Goal: Task Accomplishment & Management: Use online tool/utility

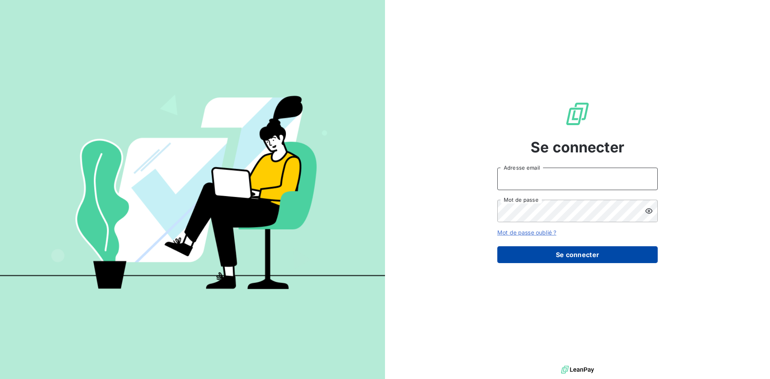
type input "[EMAIL_ADDRESS][DOMAIN_NAME]"
click at [552, 253] on button "Se connecter" at bounding box center [577, 254] width 160 height 17
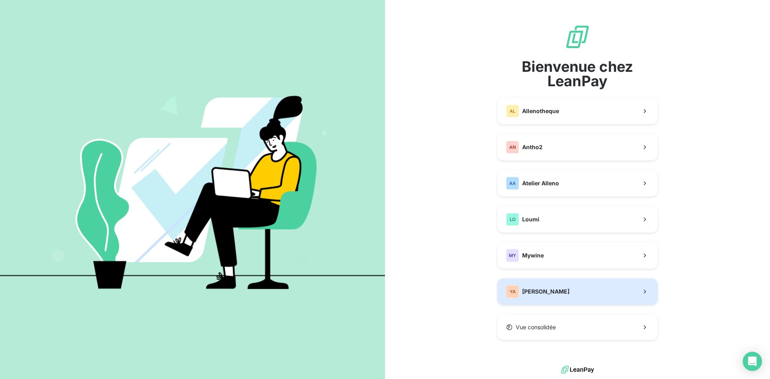
click at [552, 286] on div "YA [PERSON_NAME]" at bounding box center [537, 291] width 63 height 13
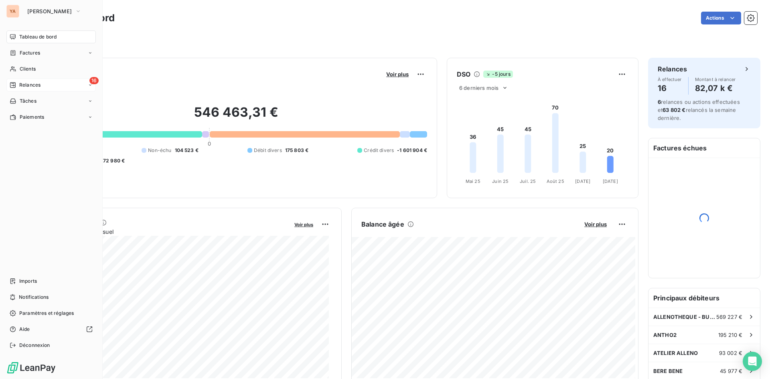
click at [19, 90] on div "16 Relances" at bounding box center [50, 85] width 89 height 13
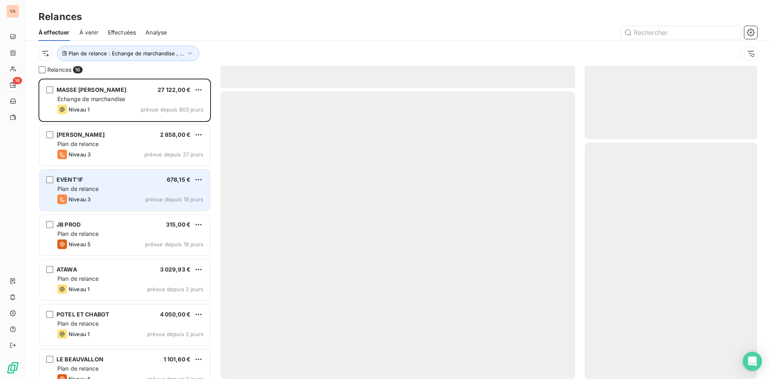
scroll to position [294, 166]
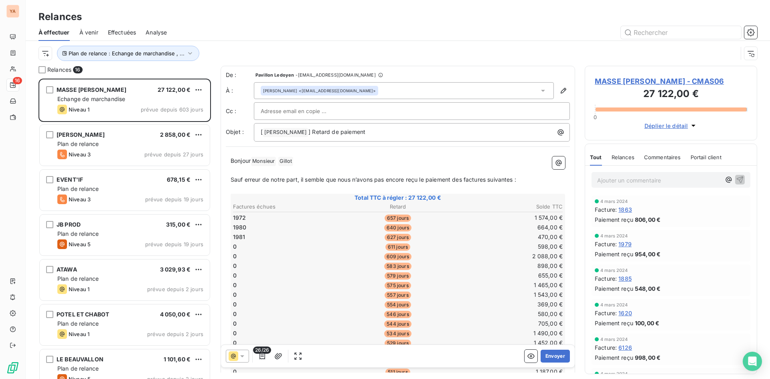
click at [636, 176] on p "Ajouter un commentaire ﻿" at bounding box center [658, 180] width 123 height 10
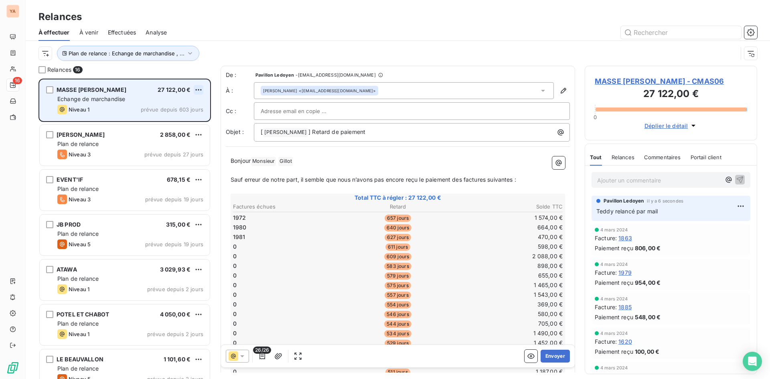
click at [200, 89] on html "YA 16 Relances À effectuer À venir Effectuées Analyse Plan de relance : Echange…" at bounding box center [385, 189] width 770 height 379
click at [154, 118] on div "Passer cette action" at bounding box center [164, 120] width 72 height 13
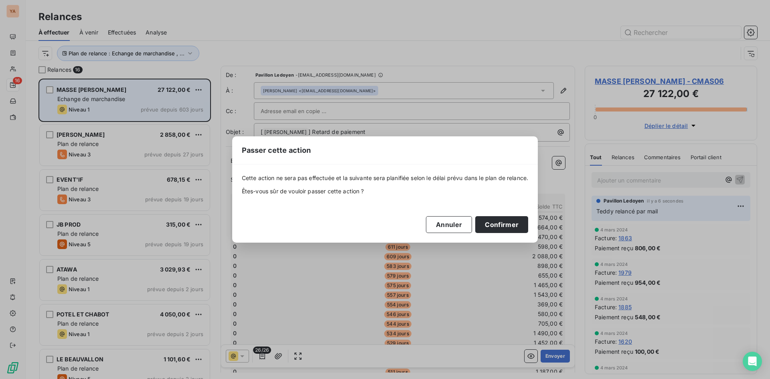
drag, startPoint x: 458, startPoint y: 230, endPoint x: 356, endPoint y: 187, distance: 110.3
click at [456, 229] on button "Annuler" at bounding box center [449, 224] width 46 height 17
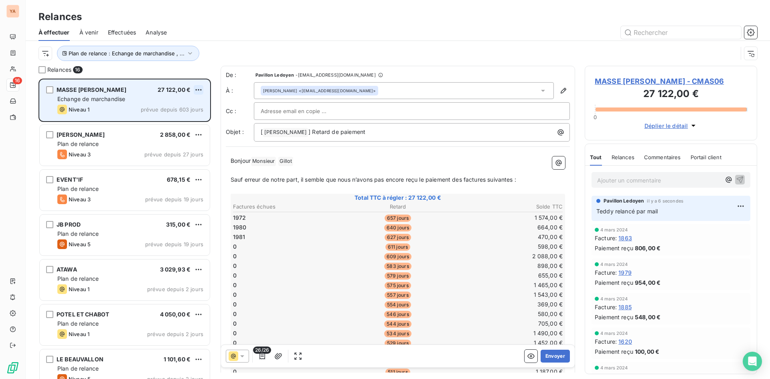
click at [197, 89] on html "YA 16 Relances À effectuer À venir Effectuées Analyse Plan de relance : Echange…" at bounding box center [385, 189] width 770 height 379
click at [175, 109] on div "Replanifier cette action" at bounding box center [164, 105] width 72 height 13
select select "9"
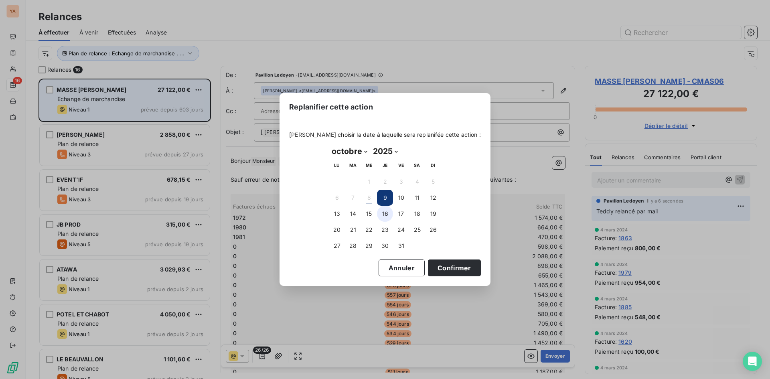
click at [386, 215] on button "16" at bounding box center [385, 214] width 16 height 16
click at [445, 268] on button "Confirmer" at bounding box center [454, 267] width 53 height 17
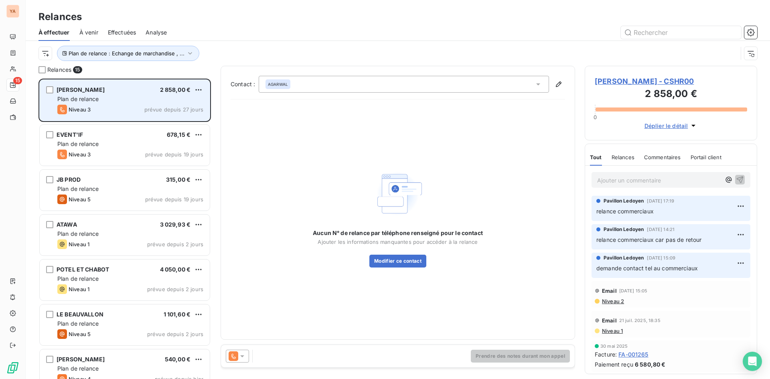
click at [117, 110] on div "Niveau 3 prévue depuis 27 jours" at bounding box center [130, 110] width 146 height 10
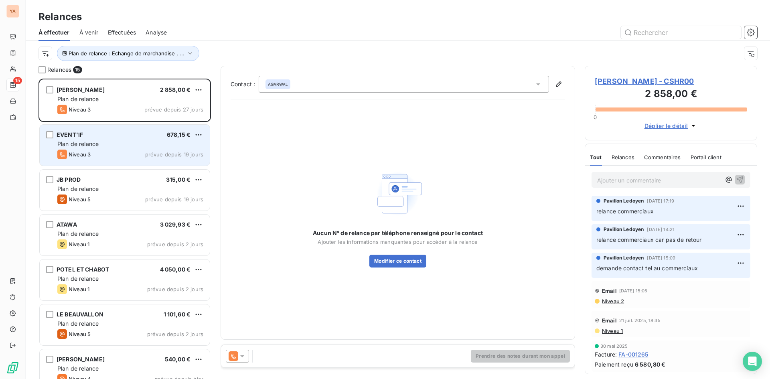
click at [103, 148] on div "EVENT'IF 678,15 € Plan de relance Niveau 3 prévue depuis 19 jours" at bounding box center [125, 145] width 170 height 41
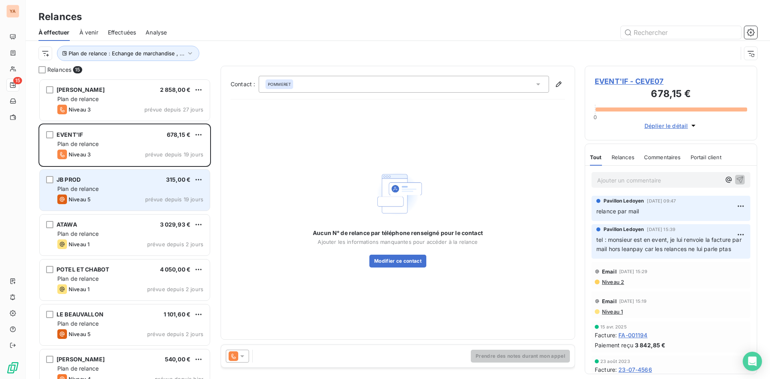
click at [101, 190] on div "Plan de relance" at bounding box center [130, 189] width 146 height 8
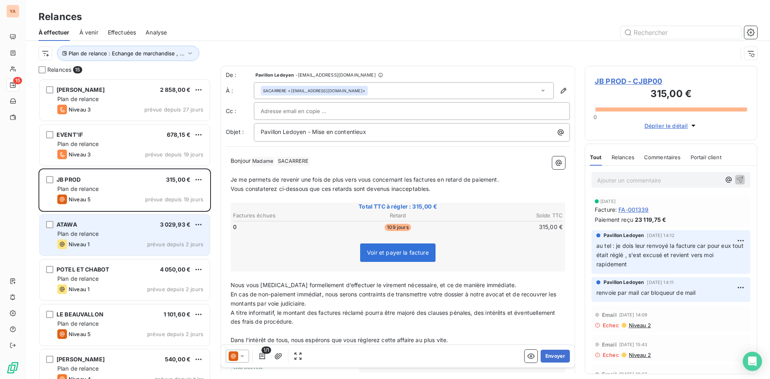
click at [119, 236] on div "Plan de relance" at bounding box center [130, 234] width 146 height 8
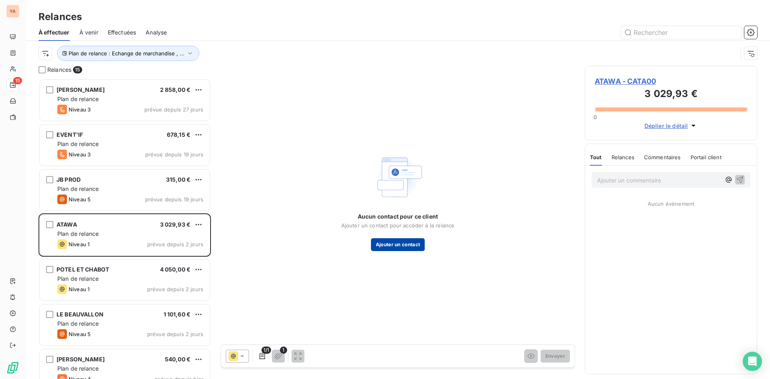
click at [414, 244] on button "Ajouter un contact" at bounding box center [398, 244] width 54 height 13
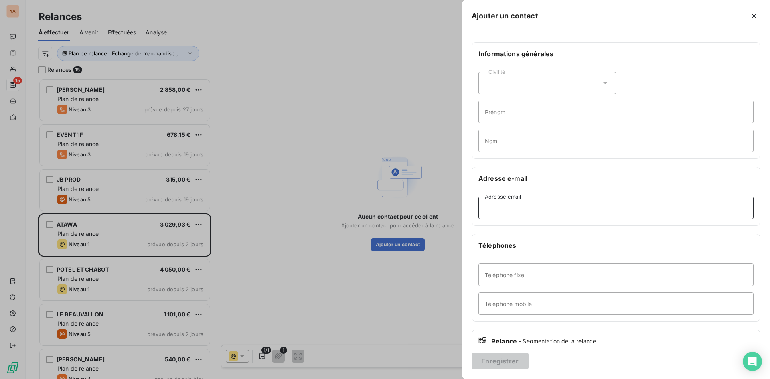
click at [525, 210] on input "Adresse email" at bounding box center [615, 207] width 275 height 22
paste input "[EMAIL_ADDRESS][DOMAIN_NAME]"
type input "[EMAIL_ADDRESS][DOMAIN_NAME]"
click at [518, 80] on div "Civilité" at bounding box center [546, 83] width 137 height 22
click at [508, 353] on button "Enregistrer" at bounding box center [499, 360] width 57 height 17
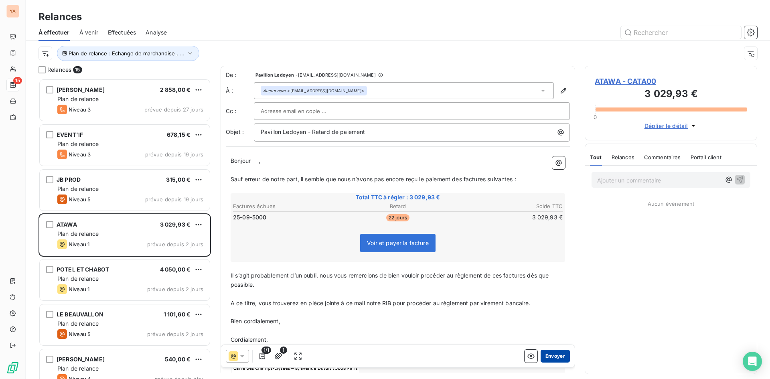
click at [549, 354] on button "Envoyer" at bounding box center [554, 356] width 29 height 13
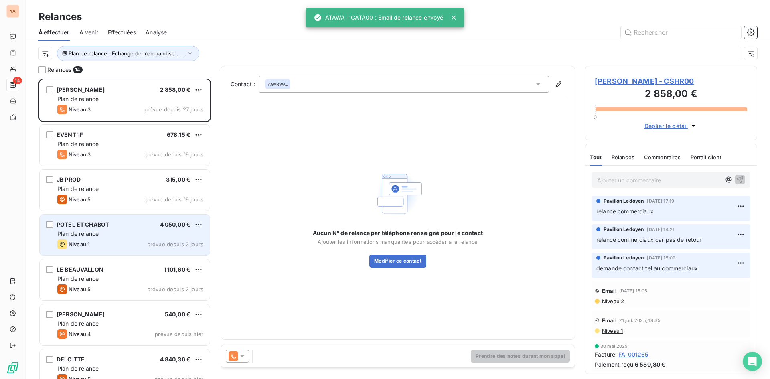
click at [107, 229] on div "POTEL ET CHABOT 4 050,00 € Plan de relance Niveau 1 prévue depuis 2 jours" at bounding box center [125, 234] width 170 height 41
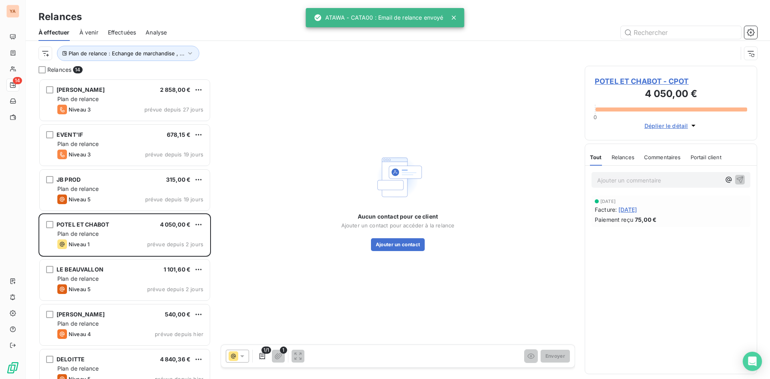
click at [616, 177] on p "Ajouter un commentaire ﻿" at bounding box center [658, 180] width 123 height 10
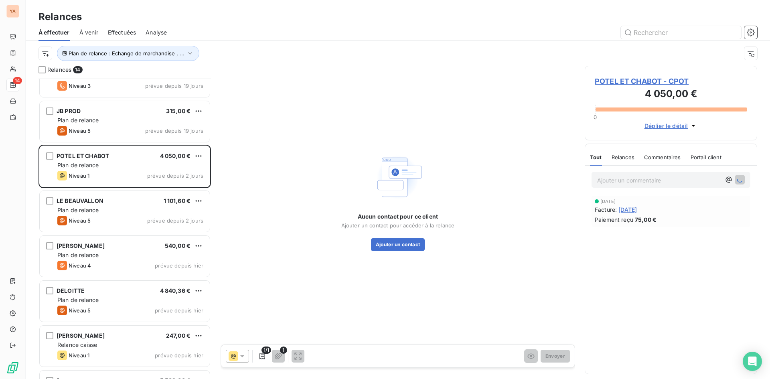
scroll to position [81, 0]
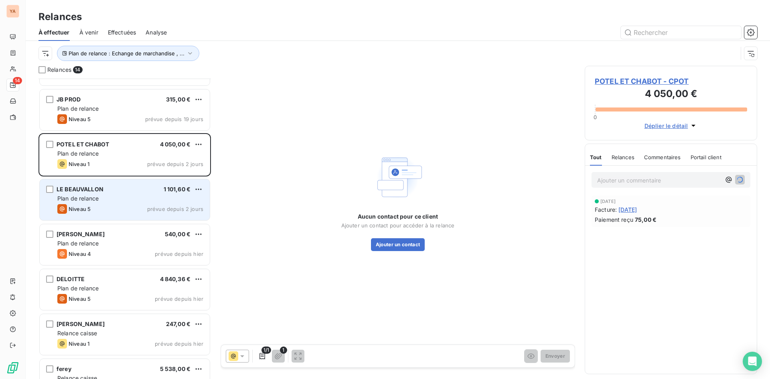
click at [124, 205] on div "Niveau 5 prévue depuis 2 jours" at bounding box center [130, 209] width 146 height 10
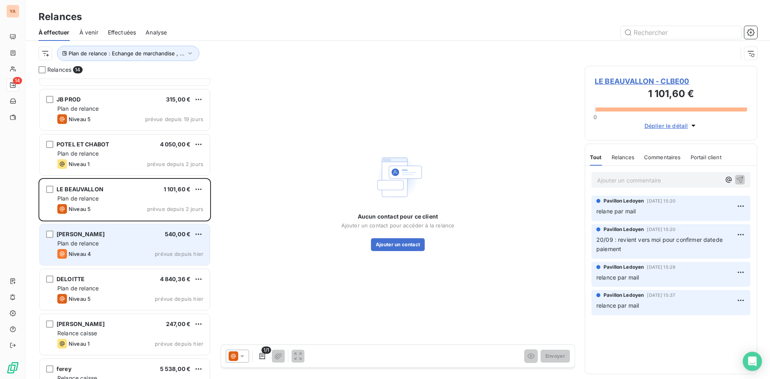
click at [115, 241] on div "Plan de relance" at bounding box center [130, 243] width 146 height 8
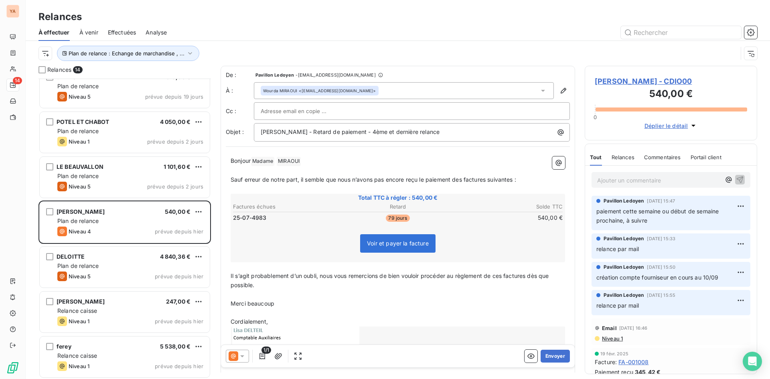
scroll to position [161, 0]
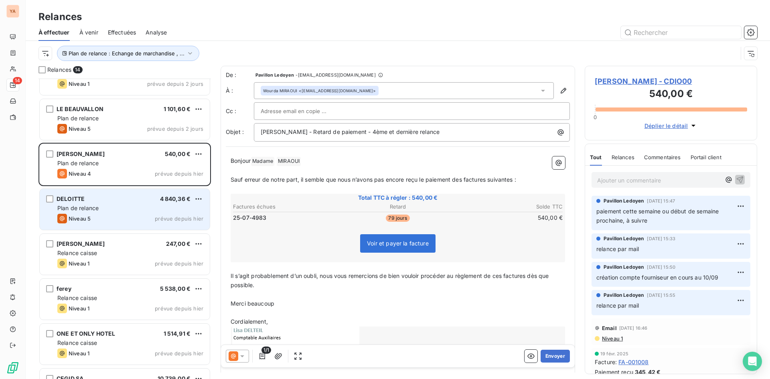
click at [117, 211] on div "Plan de relance" at bounding box center [130, 208] width 146 height 8
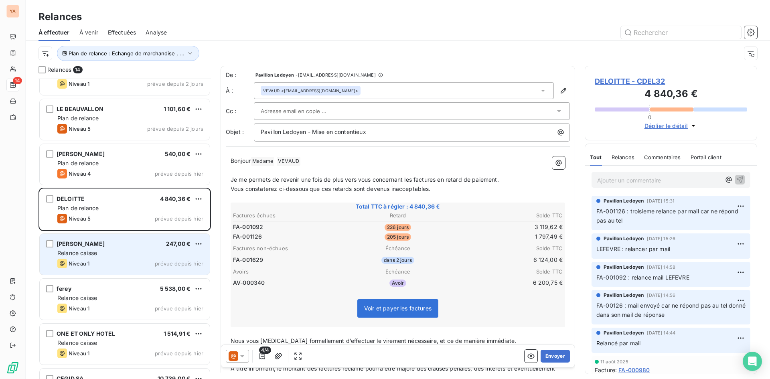
click at [112, 249] on div "[PERSON_NAME] 247,00 € Relance caisse Niveau 1 prévue depuis [DATE]" at bounding box center [125, 254] width 170 height 41
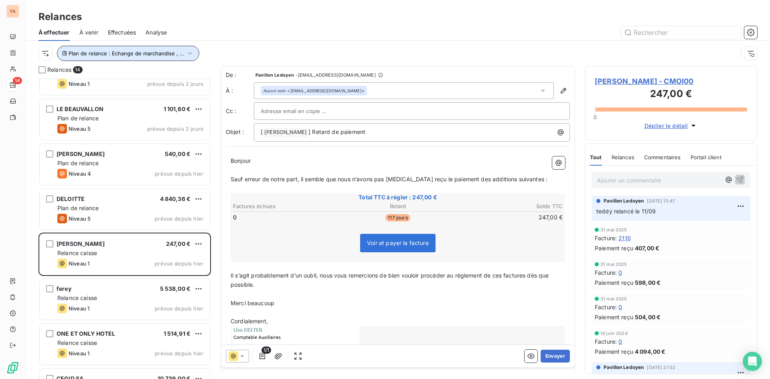
click at [169, 54] on span "Plan de relance : Echange de marchandise , ..." at bounding box center [127, 53] width 116 height 6
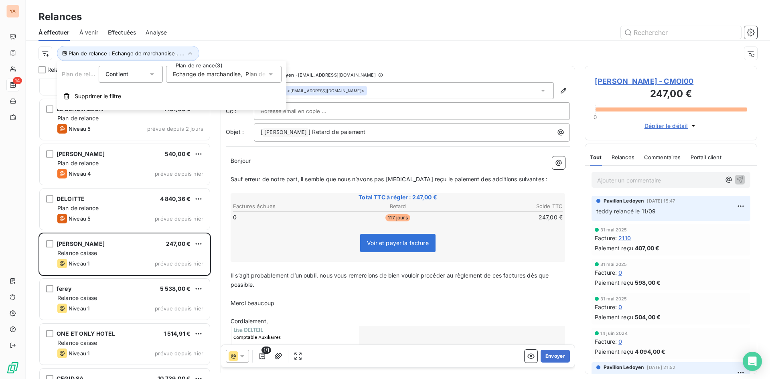
click at [204, 73] on span "Echange de marchandise" at bounding box center [207, 74] width 68 height 8
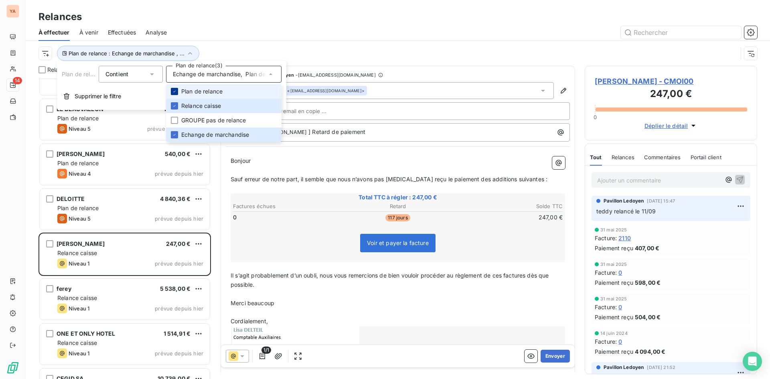
click at [174, 93] on icon at bounding box center [174, 91] width 5 height 5
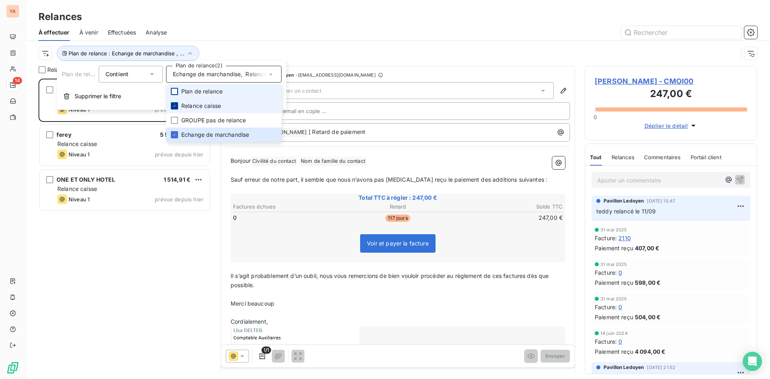
click at [174, 105] on icon at bounding box center [174, 105] width 5 height 5
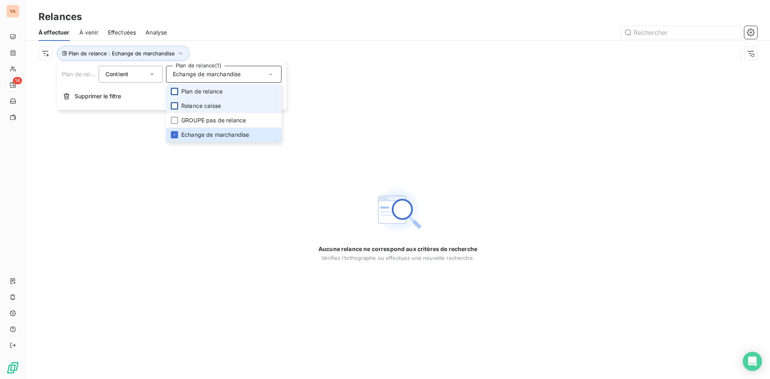
click at [162, 166] on div "Aucune relance ne correspond aux critères de recherche [PERSON_NAME] l’orthogra…" at bounding box center [398, 222] width 744 height 313
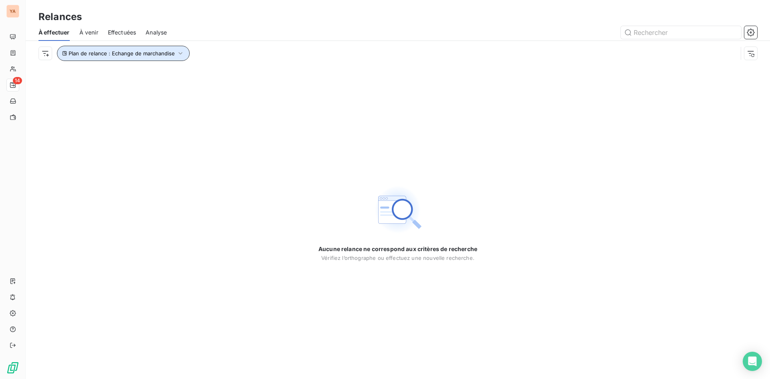
click at [154, 56] on span "Plan de relance : Echange de marchandise" at bounding box center [122, 53] width 106 height 6
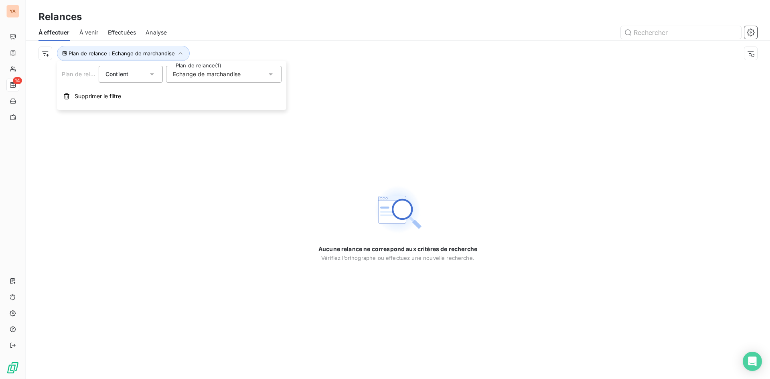
click at [189, 73] on span "Echange de marchandise" at bounding box center [207, 74] width 68 height 8
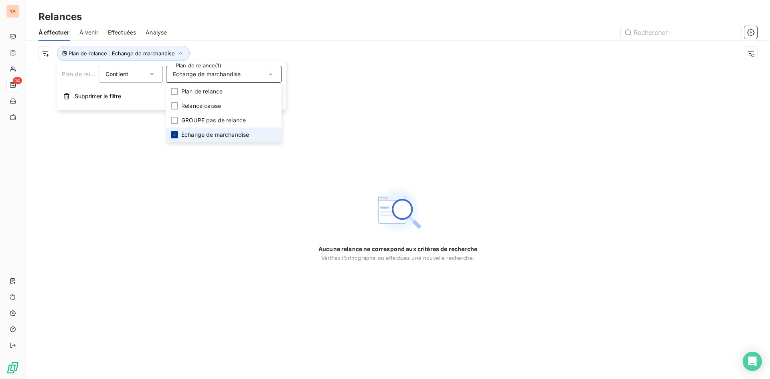
click at [174, 135] on icon at bounding box center [174, 134] width 5 height 5
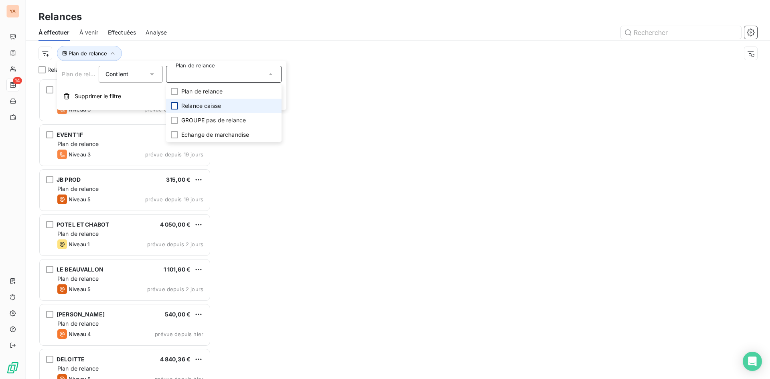
scroll to position [294, 166]
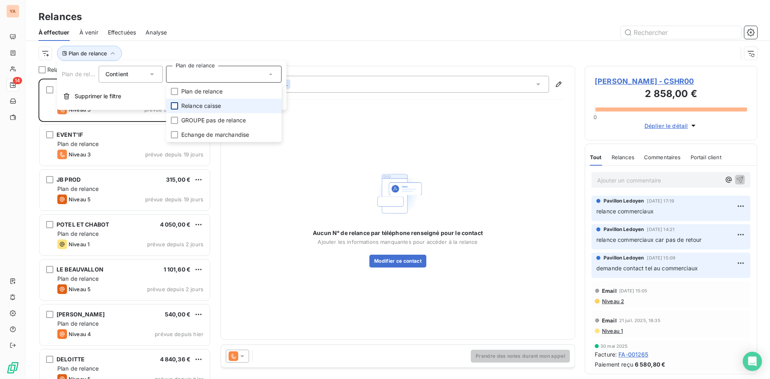
click at [173, 107] on div at bounding box center [174, 105] width 7 height 7
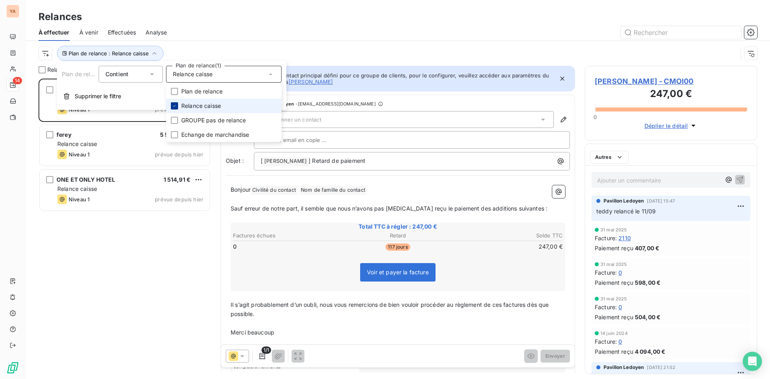
scroll to position [294, 166]
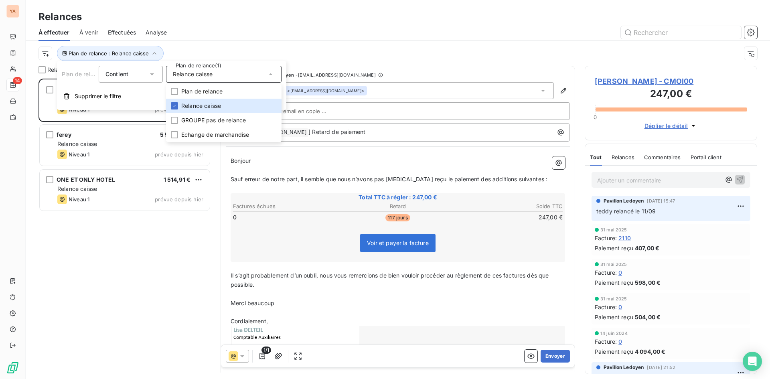
click at [198, 27] on div at bounding box center [466, 32] width 580 height 13
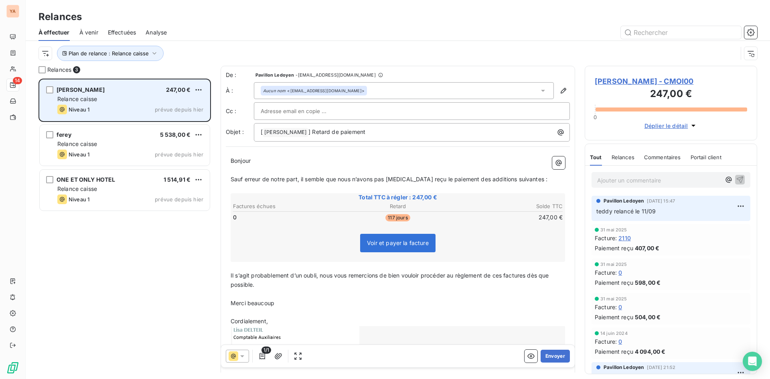
click at [100, 101] on div "Relance caisse" at bounding box center [130, 99] width 146 height 8
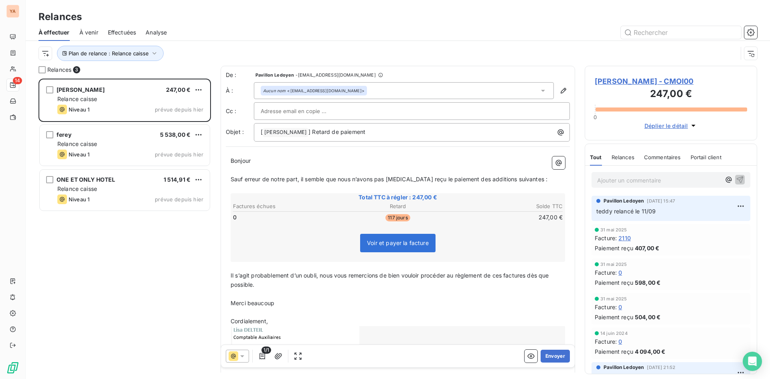
click at [619, 180] on p "Ajouter un commentaire ﻿" at bounding box center [658, 180] width 123 height 10
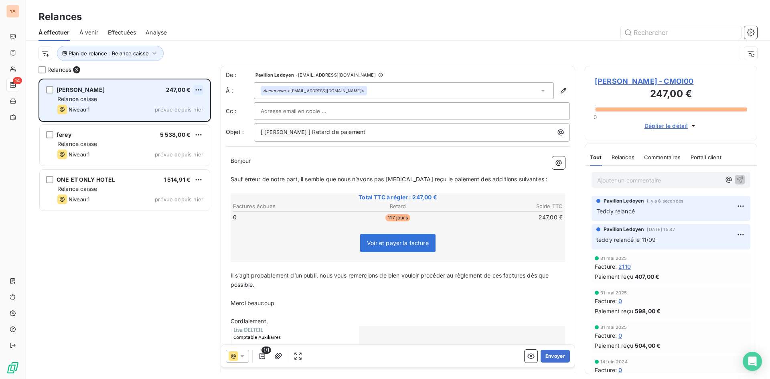
click at [200, 93] on html "YA 14 Relances À effectuer À venir Effectuées Analyse Plan de relance : Relance…" at bounding box center [385, 189] width 770 height 379
click at [159, 105] on div "Replanifier cette action" at bounding box center [164, 105] width 72 height 13
select select "9"
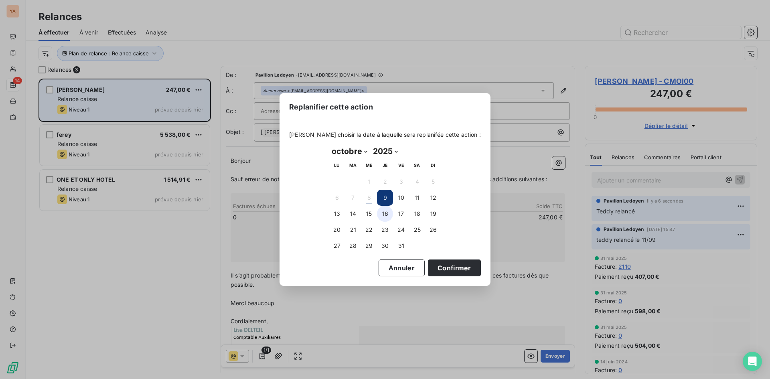
click at [386, 220] on button "16" at bounding box center [385, 214] width 16 height 16
click at [434, 267] on button "Confirmer" at bounding box center [454, 267] width 53 height 17
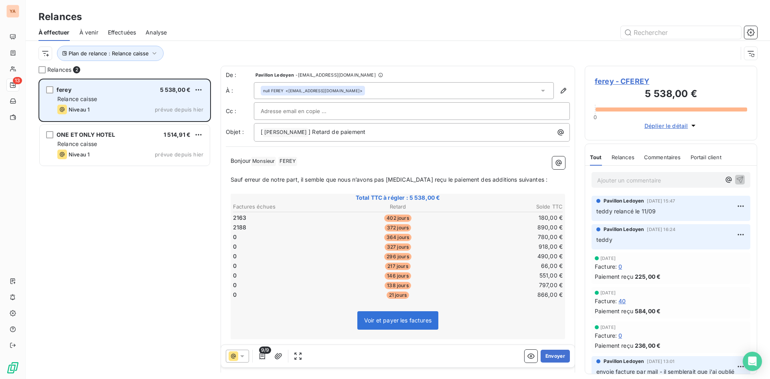
click at [105, 96] on div "Relance caisse" at bounding box center [130, 99] width 146 height 8
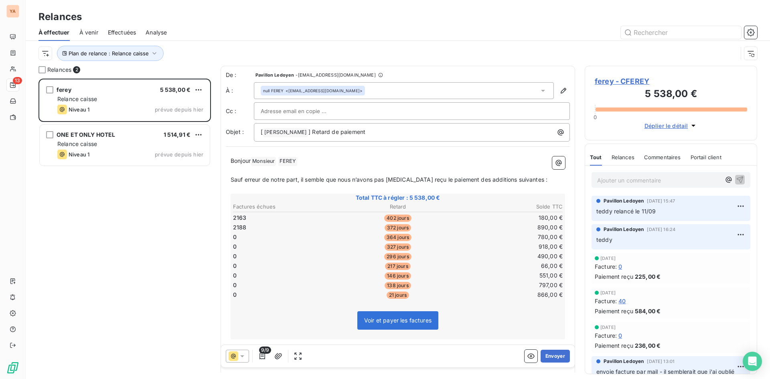
click at [62, 203] on div "ferey 5 538,00 € Relance caisse Niveau 1 prévue depuis [DATE] ONE ET ONLY HOTEL…" at bounding box center [124, 229] width 172 height 300
click at [639, 180] on p "Ajouter un commentaire ﻿" at bounding box center [658, 180] width 123 height 10
click at [198, 85] on html "YA 13 Relances À effectuer À venir Effectuées Analyse Plan de relance : Relance…" at bounding box center [385, 189] width 770 height 379
click at [180, 106] on div "Replanifier cette action" at bounding box center [164, 105] width 72 height 13
select select "9"
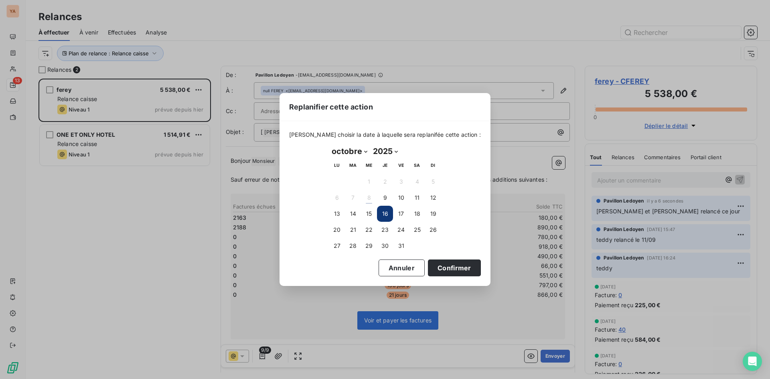
click at [386, 212] on button "16" at bounding box center [385, 214] width 16 height 16
click at [455, 264] on button "Confirmer" at bounding box center [454, 267] width 53 height 17
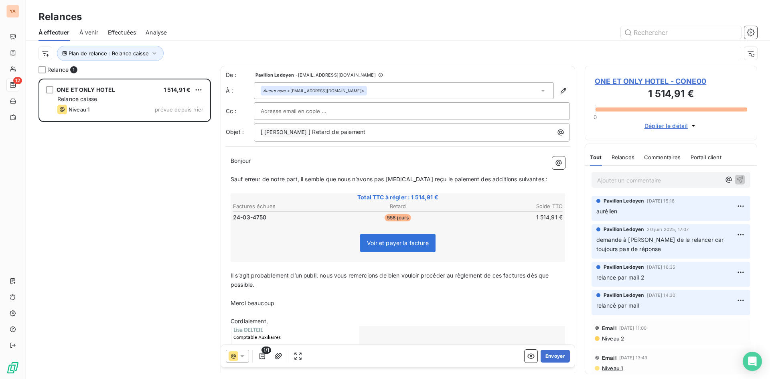
click at [625, 178] on p "Ajouter un commentaire ﻿" at bounding box center [658, 180] width 123 height 10
click at [200, 87] on html "YA 12 Relances À effectuer À venir Effectuées Analyse Plan de relance : Relance…" at bounding box center [385, 189] width 770 height 379
click at [182, 105] on div "Replanifier cette action" at bounding box center [164, 105] width 72 height 13
select select "9"
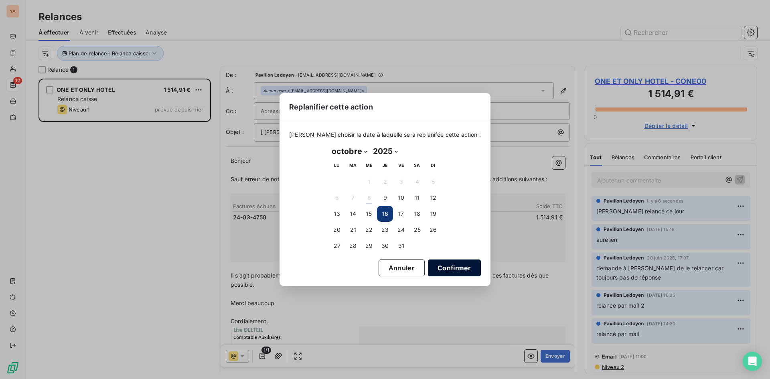
click at [437, 271] on button "Confirmer" at bounding box center [454, 267] width 53 height 17
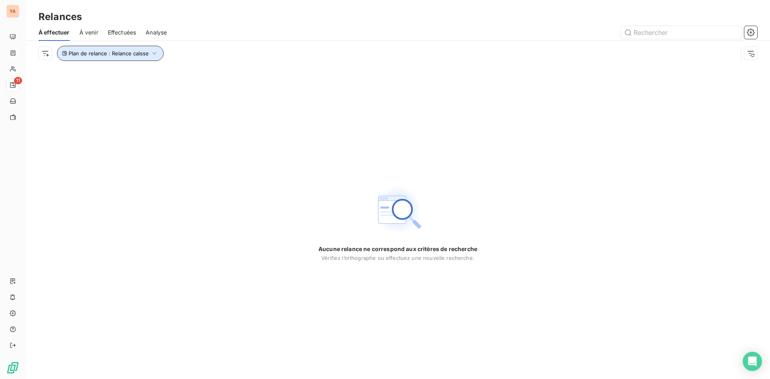
click at [131, 55] on span "Plan de relance : Relance caisse" at bounding box center [109, 53] width 80 height 6
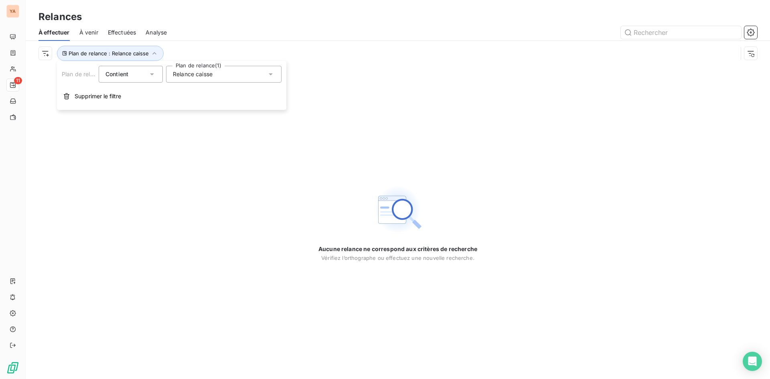
click at [212, 71] on span "Relance caisse" at bounding box center [193, 74] width 40 height 8
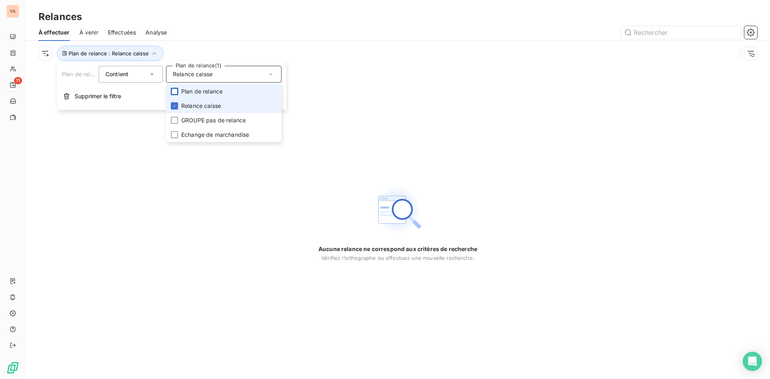
drag, startPoint x: 178, startPoint y: 106, endPoint x: 176, endPoint y: 93, distance: 13.3
click at [178, 106] on div at bounding box center [174, 105] width 7 height 7
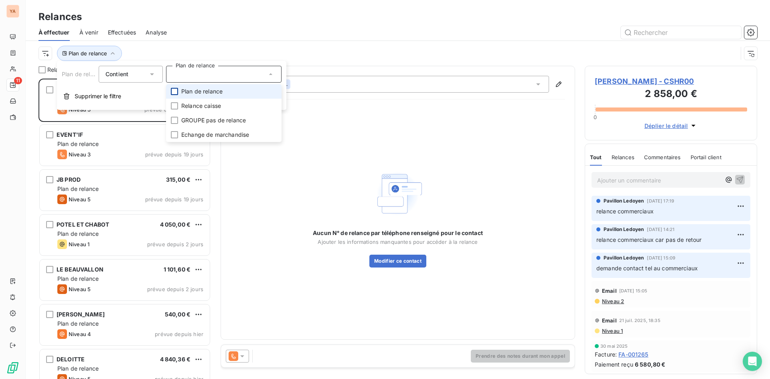
scroll to position [294, 166]
click at [176, 91] on div at bounding box center [174, 91] width 7 height 7
click at [220, 32] on div at bounding box center [466, 32] width 580 height 13
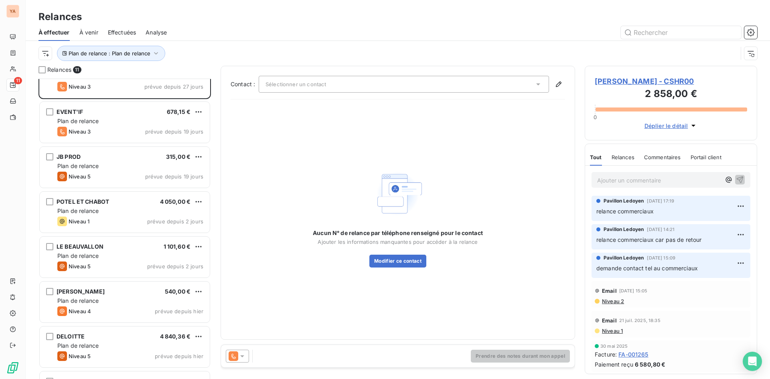
scroll to position [194, 0]
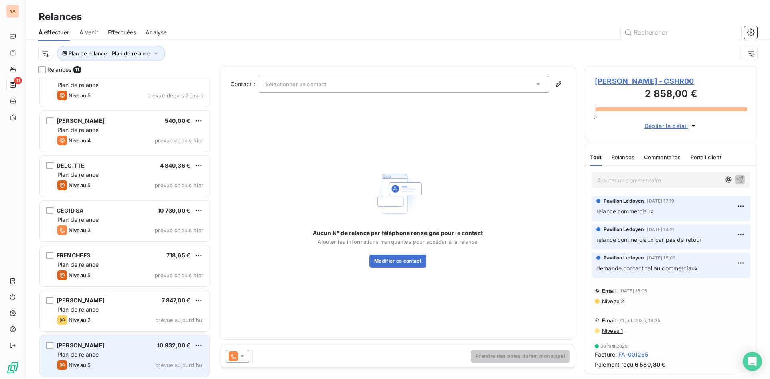
click at [108, 359] on div "MINGPO CAI 10 932,00 € Plan de relance Niveau 5 prévue [DATE]" at bounding box center [125, 355] width 170 height 41
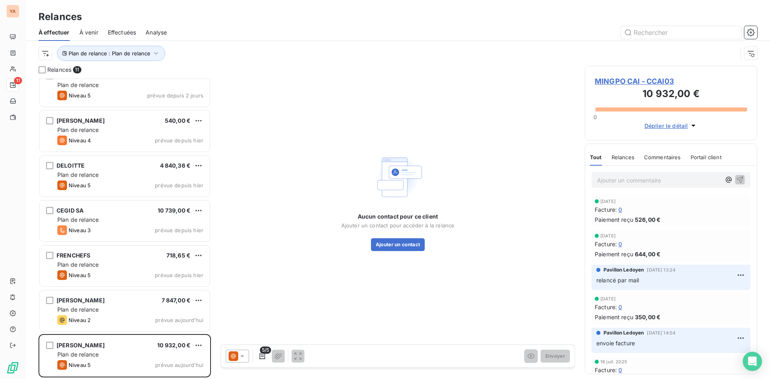
click at [614, 179] on p "Ajouter un commentaire ﻿" at bounding box center [658, 180] width 123 height 10
click at [614, 180] on p "Ajouter un commentaire ﻿" at bounding box center [658, 180] width 123 height 10
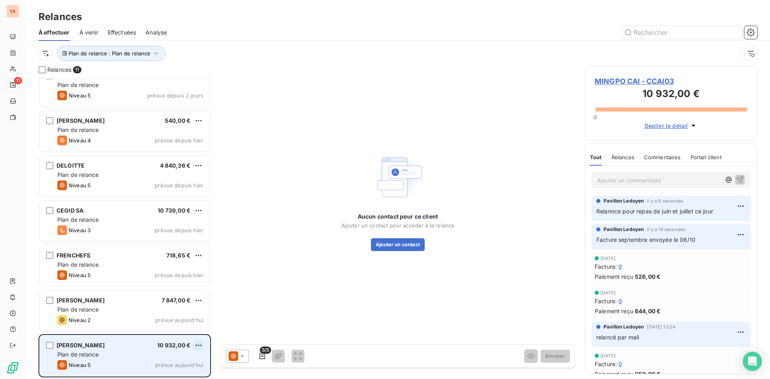
click at [200, 345] on html "YA 11 Relances À effectuer À venir Effectuées Analyse Plan de relance : Plan de…" at bounding box center [385, 189] width 770 height 379
click at [157, 329] on div "Passer cette action" at bounding box center [164, 329] width 72 height 13
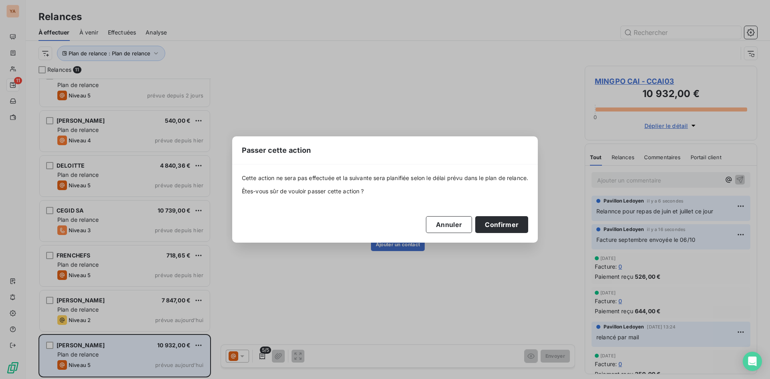
click at [441, 223] on button "Annuler" at bounding box center [449, 224] width 46 height 17
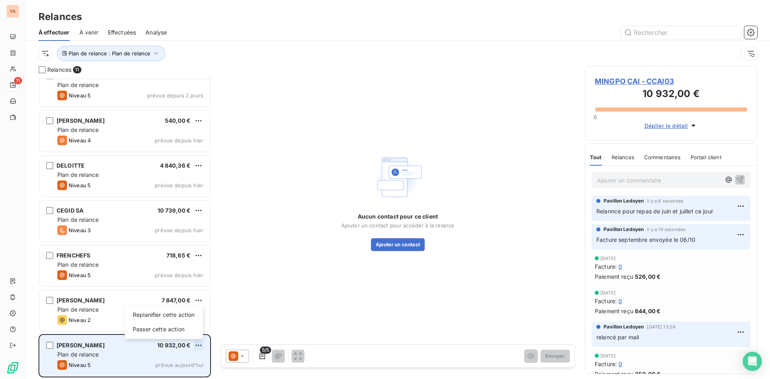
click at [197, 344] on html "YA 11 Relances À effectuer À venir Effectuées Analyse Plan de relance : Plan de…" at bounding box center [385, 189] width 770 height 379
click at [168, 318] on div "Replanifier cette action" at bounding box center [164, 314] width 72 height 13
select select "9"
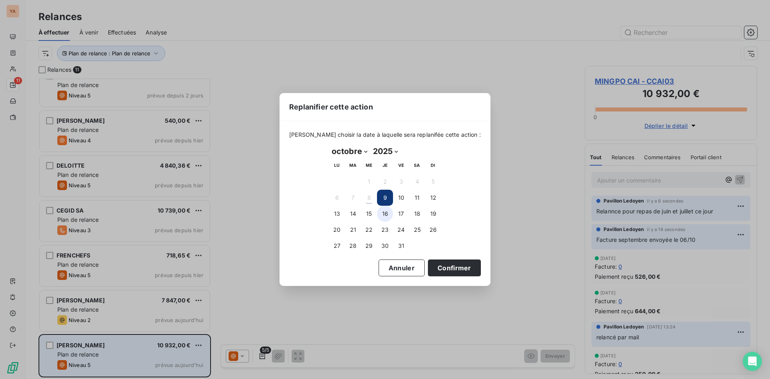
click at [384, 214] on button "16" at bounding box center [385, 214] width 16 height 16
click at [430, 264] on button "Confirmer" at bounding box center [454, 267] width 53 height 17
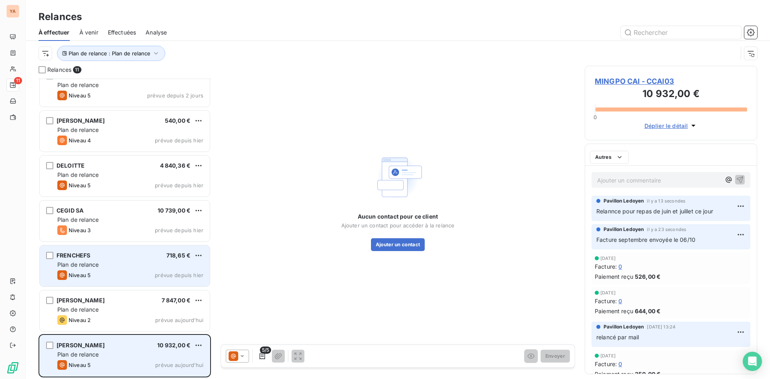
scroll to position [149, 0]
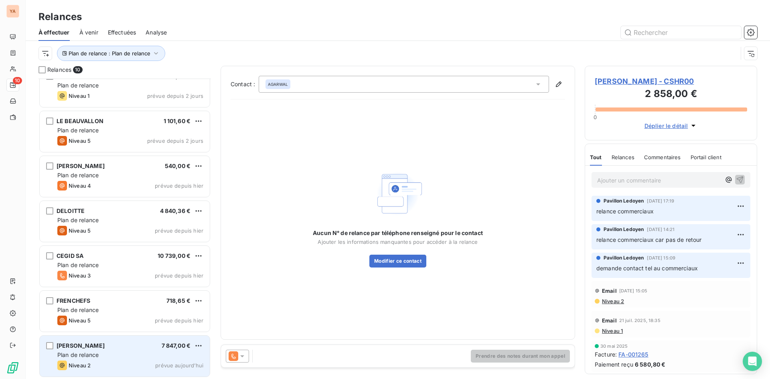
click at [104, 353] on div "Plan de relance" at bounding box center [130, 355] width 146 height 8
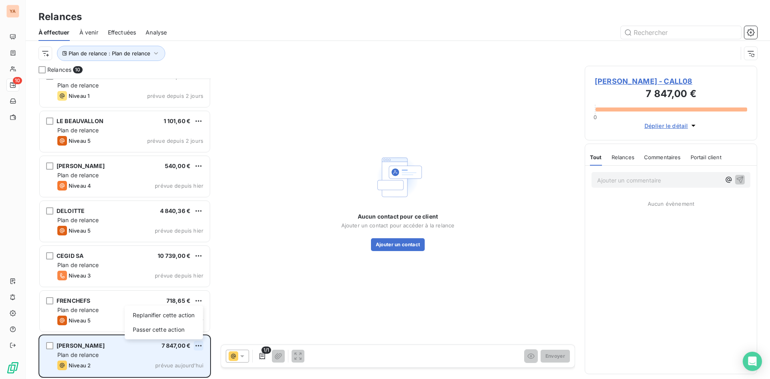
click at [196, 345] on html "YA 10 Relances À effectuer À venir Effectuées Analyse Plan de relance : Plan de…" at bounding box center [385, 189] width 770 height 379
click at [153, 331] on div "Passer cette action" at bounding box center [164, 329] width 72 height 13
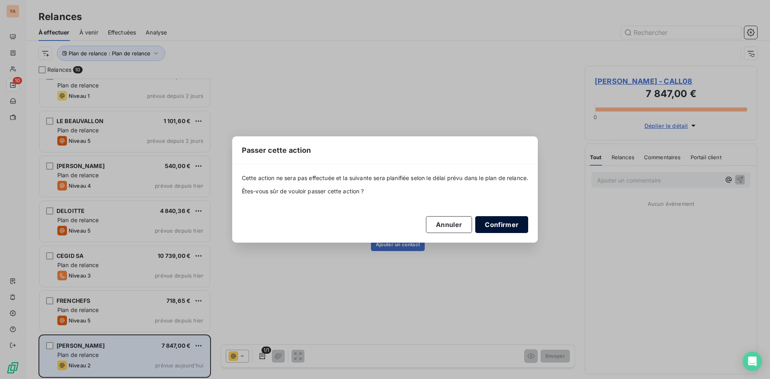
drag, startPoint x: 501, startPoint y: 218, endPoint x: 495, endPoint y: 218, distance: 6.0
click at [501, 218] on button "Confirmer" at bounding box center [501, 224] width 53 height 17
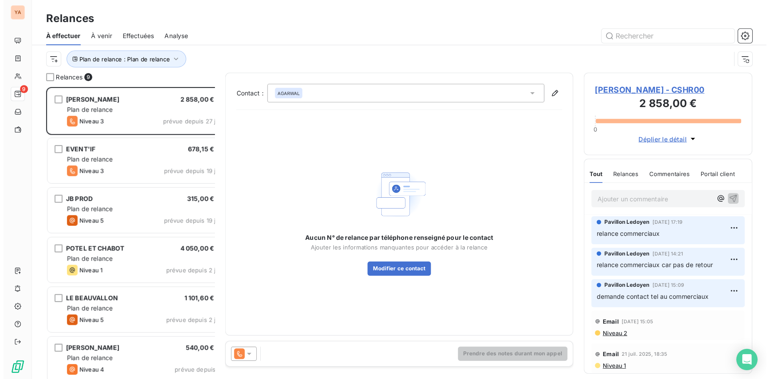
scroll to position [294, 166]
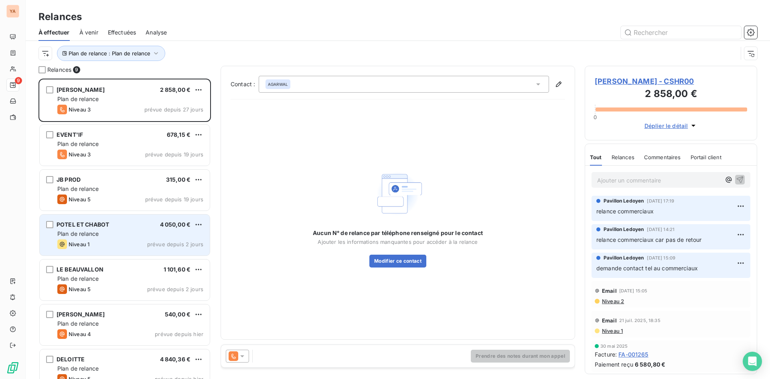
click at [110, 241] on div "Niveau 1 prévue depuis 2 jours" at bounding box center [130, 244] width 146 height 10
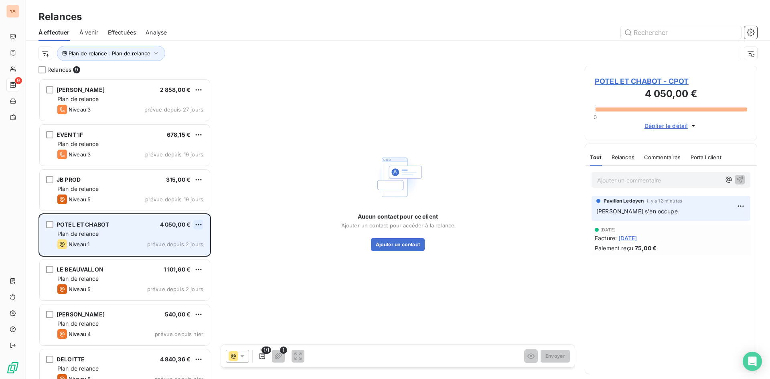
click at [196, 222] on html "YA 9 Relances À effectuer À venir Effectuées Analyse Plan de relance : Plan de …" at bounding box center [385, 189] width 770 height 379
click at [179, 240] on div "Replanifier cette action" at bounding box center [164, 240] width 72 height 13
select select "9"
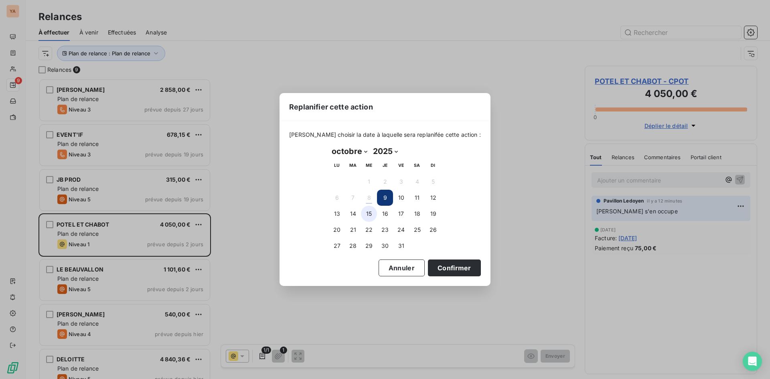
click at [364, 213] on button "15" at bounding box center [369, 214] width 16 height 16
click at [447, 266] on button "Confirmer" at bounding box center [454, 267] width 53 height 17
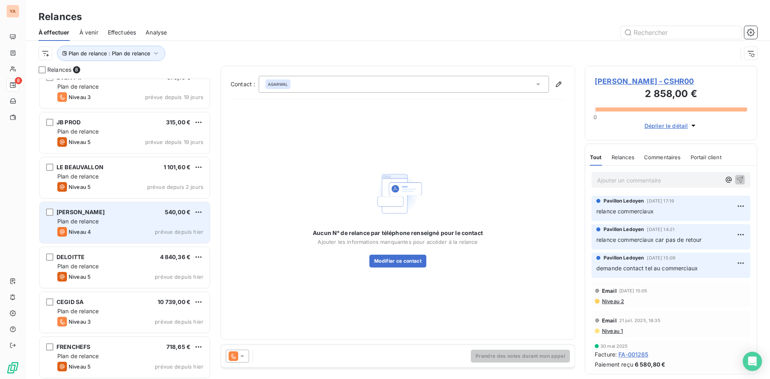
scroll to position [59, 0]
click at [98, 216] on span "Plan de relance" at bounding box center [77, 219] width 41 height 7
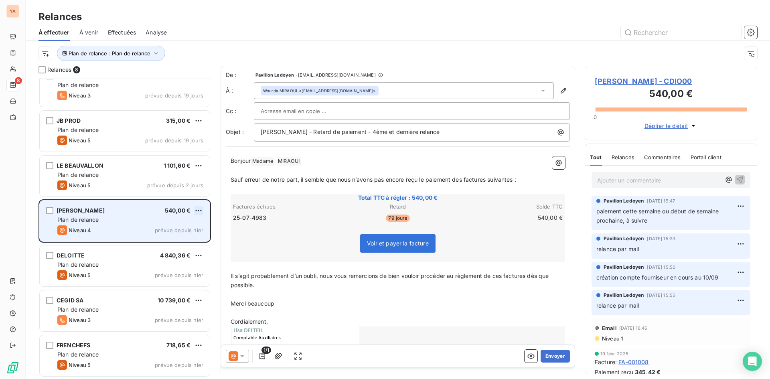
click at [198, 209] on html "YA 8 Relances À effectuer À venir Effectuées Analyse Plan de relance : Plan de …" at bounding box center [385, 189] width 770 height 379
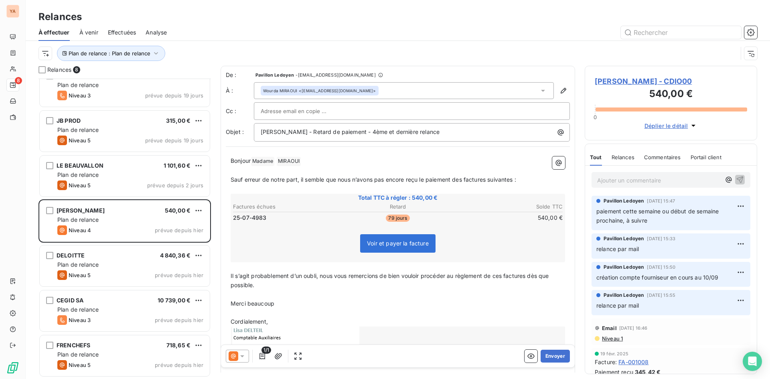
click at [217, 61] on html "YA 8 Relances À effectuer À venir Effectuées Analyse Plan de relance : Plan de …" at bounding box center [385, 189] width 770 height 379
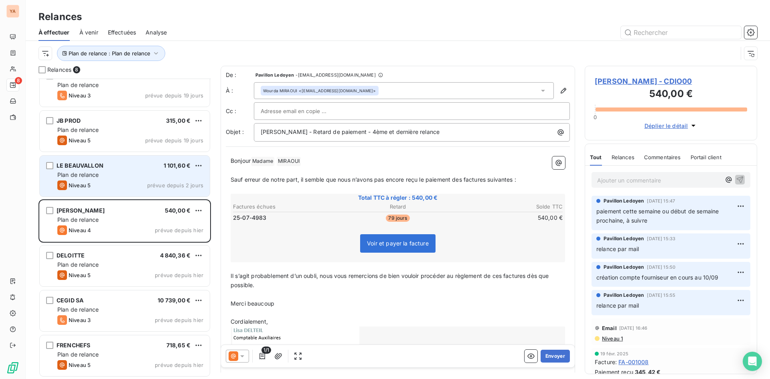
click at [98, 183] on div "Niveau 5 prévue depuis 2 jours" at bounding box center [130, 185] width 146 height 10
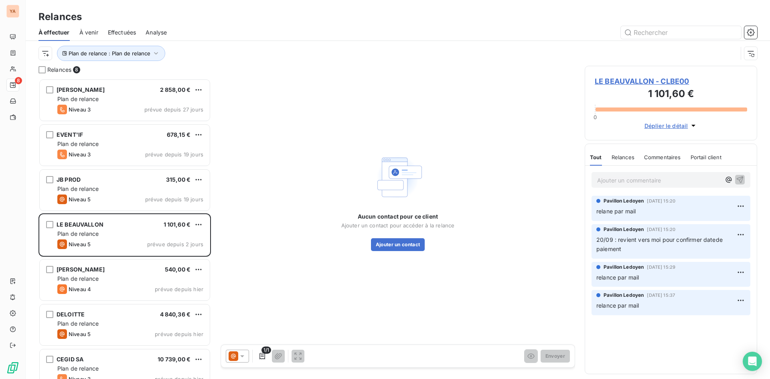
click at [241, 353] on icon at bounding box center [242, 356] width 8 height 8
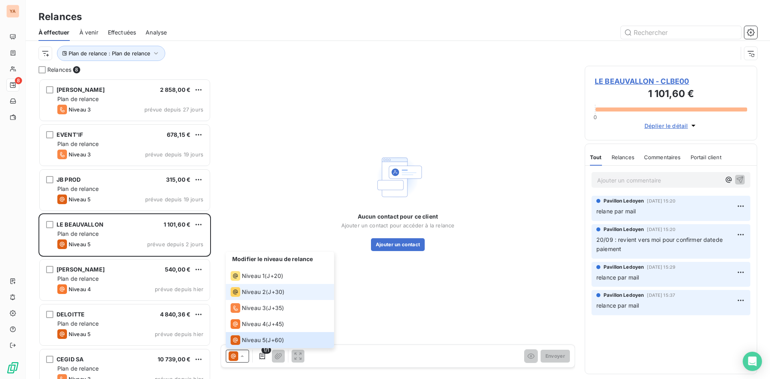
click at [255, 290] on span "Niveau 2" at bounding box center [254, 292] width 24 height 8
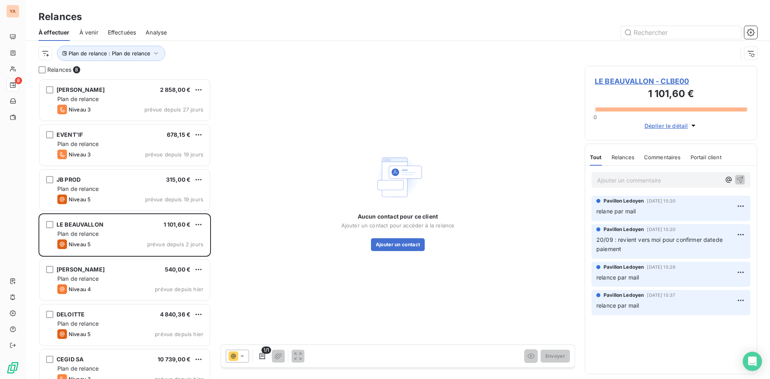
click at [623, 178] on p "Ajouter un commentaire ﻿" at bounding box center [658, 180] width 123 height 10
click at [199, 223] on html "YA 8 Relances À effectuer À venir Effectuées Analyse Plan de relance : Plan de …" at bounding box center [385, 189] width 770 height 379
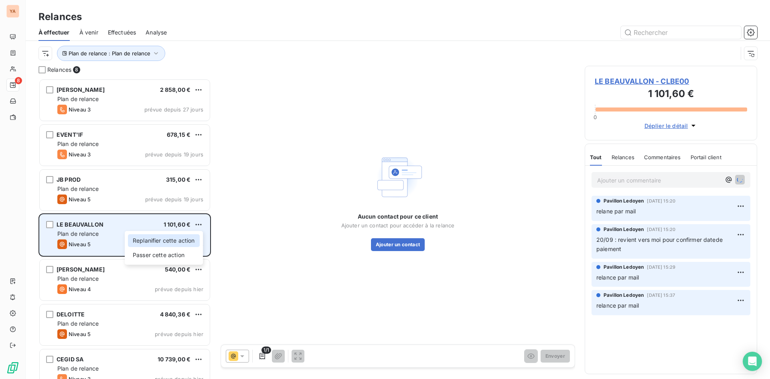
click at [180, 243] on div "Replanifier cette action" at bounding box center [164, 240] width 72 height 13
select select "9"
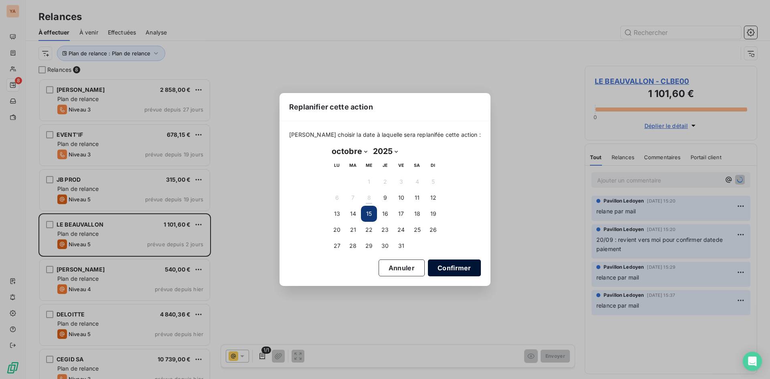
click at [429, 269] on button "Confirmer" at bounding box center [454, 267] width 53 height 17
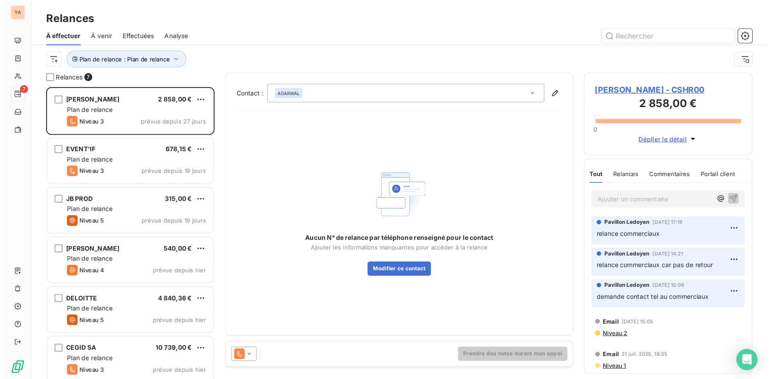
scroll to position [294, 166]
